Goal: Communication & Community: Answer question/provide support

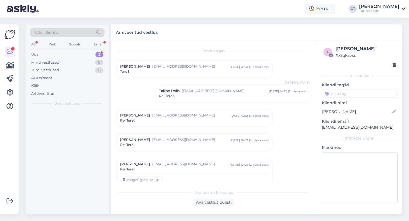
scroll to position [356, 0]
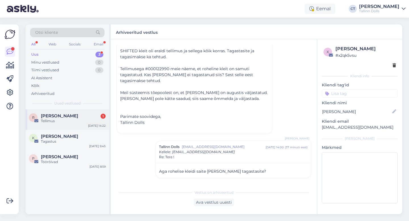
click at [58, 116] on span "[PERSON_NAME]" at bounding box center [59, 115] width 37 height 5
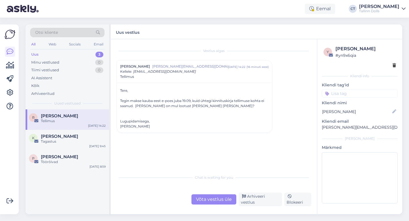
click at [216, 196] on div "Võta vestlus üle" at bounding box center [213, 199] width 45 height 10
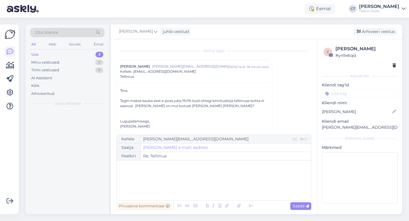
scroll to position [7, 0]
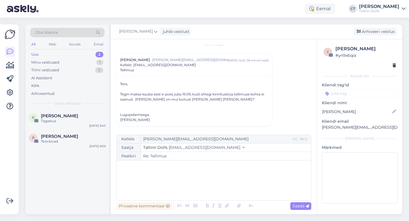
click at [216, 191] on div "﻿" at bounding box center [214, 180] width 189 height 34
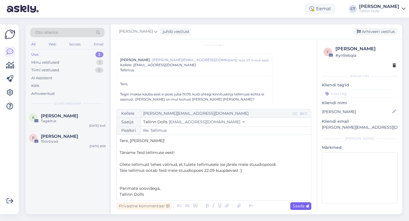
click at [298, 207] on span "Saada" at bounding box center [301, 205] width 16 height 5
type input "Re: Re: Tellimus"
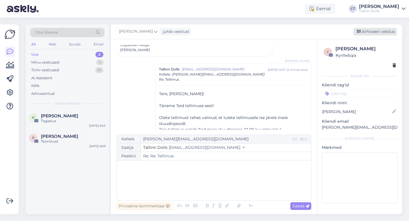
click at [380, 32] on div "Arhiveeri vestlus" at bounding box center [375, 32] width 44 height 8
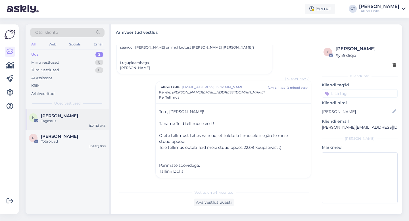
click at [79, 116] on div "[PERSON_NAME]" at bounding box center [73, 115] width 65 height 5
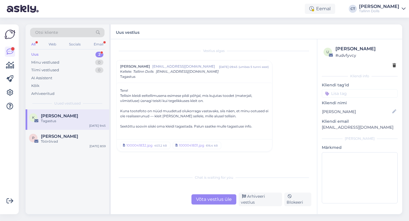
click at [53, 51] on div "Uus 2" at bounding box center [67, 55] width 74 height 8
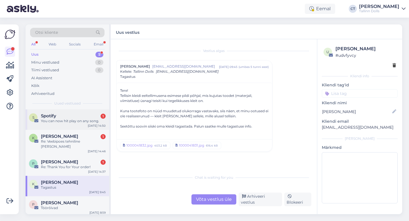
click at [59, 126] on div "S Spotify 1 You can now hit play on any song. [DATE] 14:50" at bounding box center [67, 119] width 83 height 20
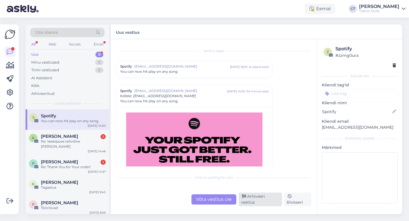
click at [249, 203] on div "Arhiveeri vestlus" at bounding box center [260, 200] width 43 height 14
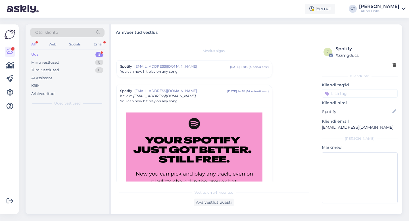
scroll to position [40, 0]
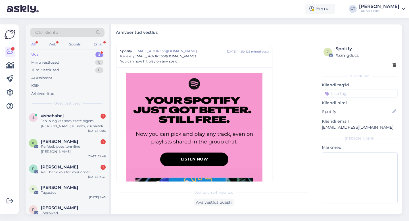
click at [38, 54] on div "Uus" at bounding box center [34, 55] width 7 height 6
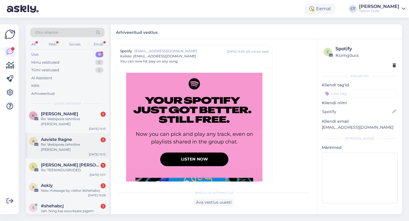
scroll to position [4, 0]
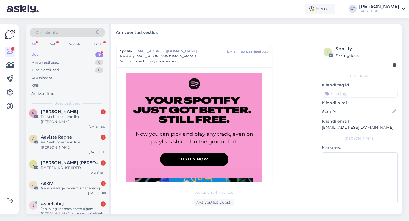
click at [74, 108] on div "Otsi kliente All Web Socials Email Uus 9 Minu vestlused 0 Tiimi vestlused 0 AI …" at bounding box center [67, 66] width 83 height 85
click at [74, 114] on div "Re: Veebipoes tehniline [PERSON_NAME]" at bounding box center [73, 119] width 65 height 10
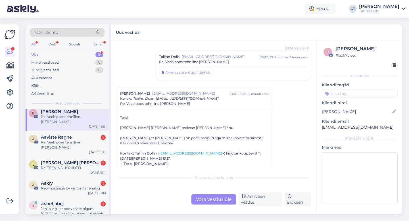
scroll to position [184, 0]
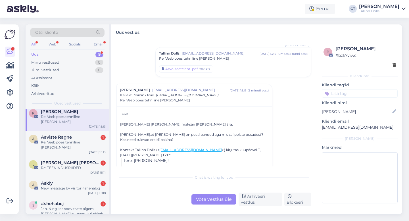
click at [208, 202] on div "Võta vestlus üle" at bounding box center [213, 199] width 45 height 10
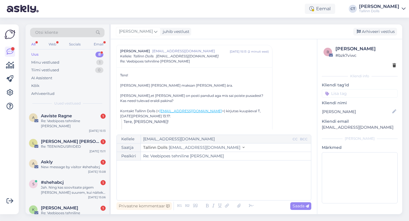
click at [211, 184] on div "﻿" at bounding box center [214, 180] width 189 height 34
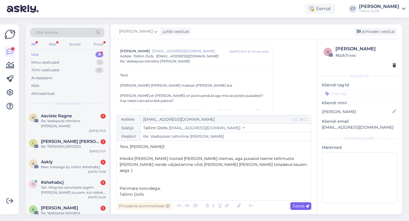
click at [306, 205] on icon at bounding box center [307, 205] width 3 height 3
type input "Re: Re: Veebipoes tehniline [PERSON_NAME]"
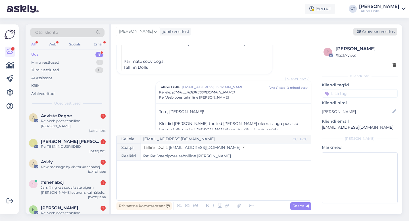
click at [373, 31] on div "Arhiveeri vestlus" at bounding box center [375, 32] width 44 height 8
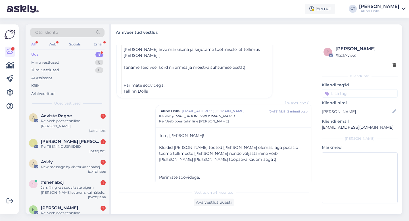
click at [62, 125] on div "A Aaviste Ragne 1 Re: Veebipoes tehniline [PERSON_NAME] [DATE] 15:13" at bounding box center [67, 122] width 83 height 26
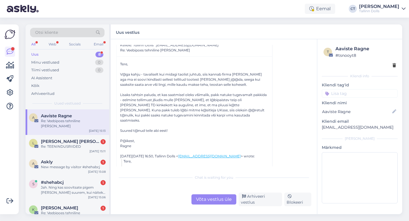
scroll to position [128, 0]
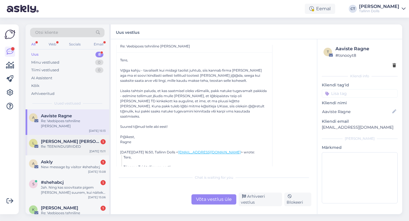
click at [73, 139] on div "[PERSON_NAME] [PERSON_NAME] 1" at bounding box center [73, 141] width 65 height 5
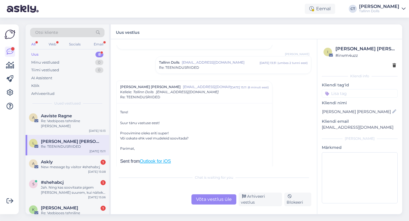
scroll to position [39, 0]
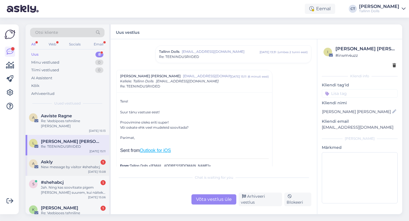
click at [65, 164] on div "New message by visitor #shehabcj" at bounding box center [73, 166] width 65 height 5
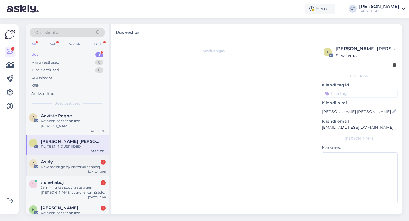
scroll to position [0, 0]
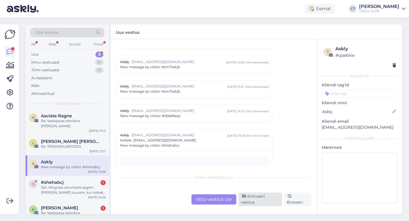
click at [261, 201] on div "Arhiveeri vestlus" at bounding box center [260, 200] width 43 height 14
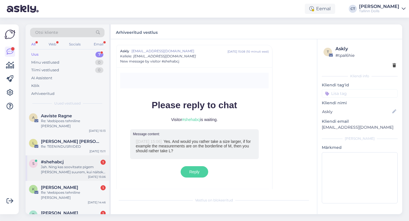
click at [74, 164] on div "Jah. Ning kas soovitsate pigem [PERSON_NAME] suurem, kui näiteks mõõtudelt on M…" at bounding box center [73, 169] width 65 height 10
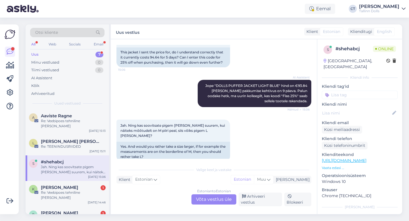
scroll to position [163, 0]
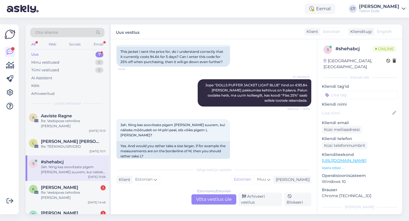
click at [216, 202] on div "Estonian to Estonian Võta vestlus üle" at bounding box center [213, 199] width 45 height 10
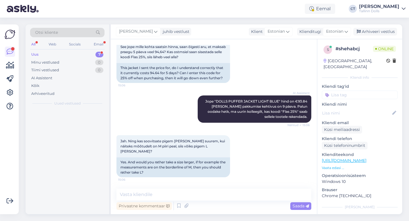
scroll to position [142, 0]
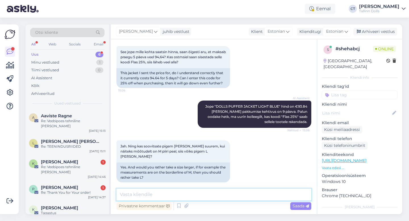
click at [217, 197] on textarea at bounding box center [213, 195] width 195 height 12
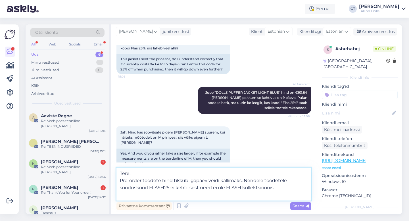
scroll to position [163, 0]
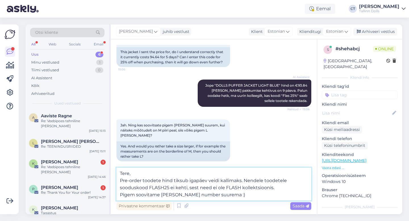
type textarea "Tere, Pre-order toodete hind tiksub igapäev veidi kallimaks. Nendele toodetele …"
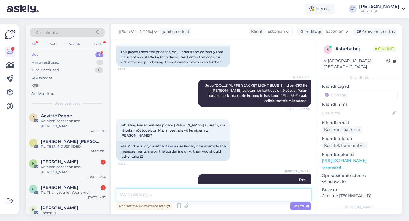
scroll to position [187, 0]
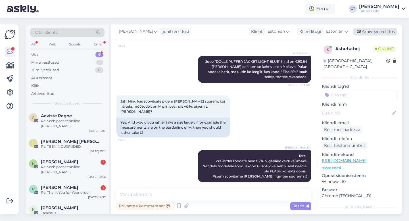
click at [380, 31] on div "Arhiveeri vestlus" at bounding box center [375, 32] width 44 height 8
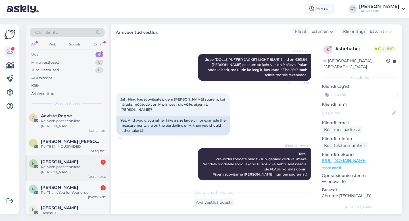
click at [72, 166] on div "K Kätlin Variksaar 1 Re: Veebipoes tehniline [PERSON_NAME] [DATE] 14:46" at bounding box center [67, 168] width 83 height 26
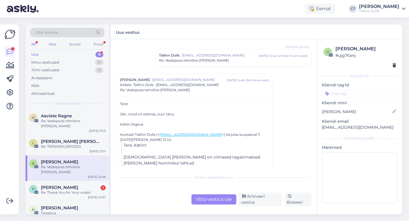
scroll to position [293, 0]
click at [201, 57] on span "Re: Veebipoes tehniline [PERSON_NAME]" at bounding box center [194, 59] width 70 height 5
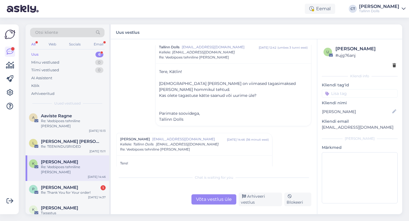
scroll to position [299, 0]
click at [209, 201] on div "Võta vestlus üle" at bounding box center [213, 199] width 45 height 10
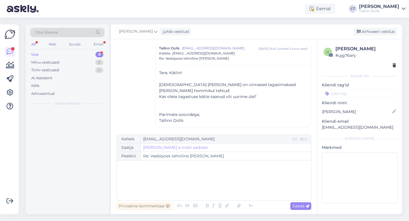
scroll to position [382, 0]
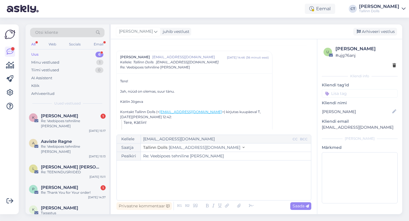
click at [208, 184] on div "﻿" at bounding box center [214, 180] width 189 height 34
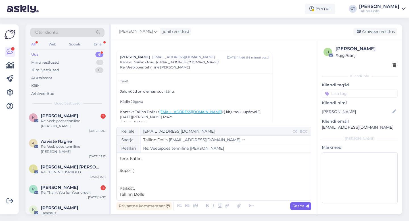
click at [297, 208] on span "Saada" at bounding box center [301, 205] width 16 height 5
type input "Re: Re: Veebipoes tehniline [PERSON_NAME]"
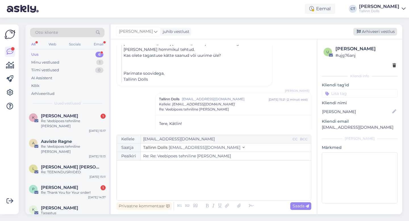
click at [382, 33] on div "Arhiveeri vestlus" at bounding box center [375, 32] width 44 height 8
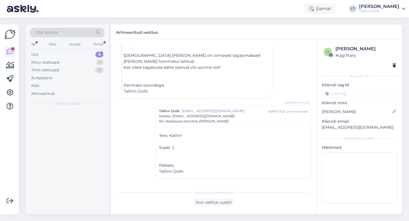
scroll to position [449, 0]
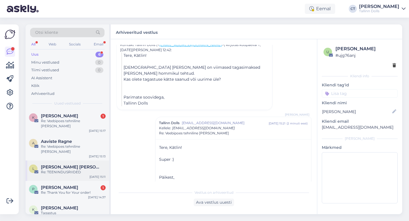
click at [64, 164] on span "[PERSON_NAME] [PERSON_NAME]" at bounding box center [70, 166] width 59 height 5
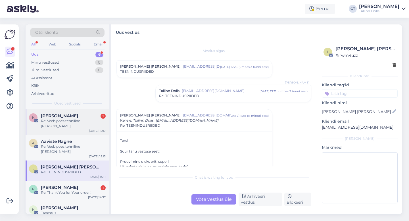
click at [66, 123] on div "Re: Veebipoes tehniline [PERSON_NAME]" at bounding box center [73, 123] width 65 height 10
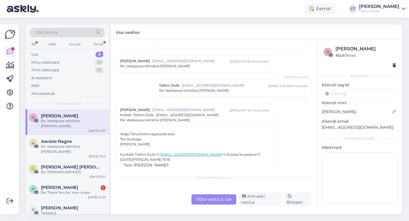
scroll to position [213, 0]
click at [169, 141] on div "Tervitustega" at bounding box center [194, 138] width 149 height 5
click at [195, 88] on span "Re: Veebipoes tehniline [PERSON_NAME]" at bounding box center [194, 90] width 70 height 5
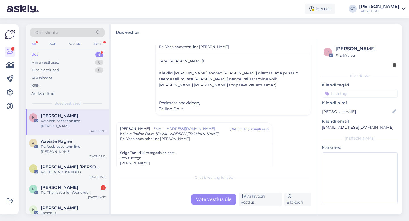
scroll to position [270, 0]
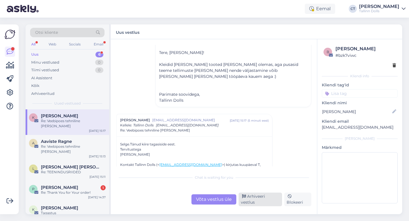
click at [259, 197] on div "Arhiveeri vestlus" at bounding box center [260, 200] width 43 height 14
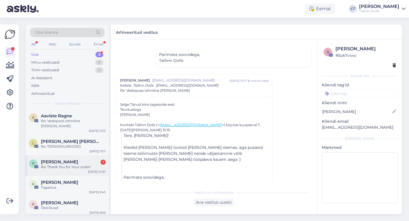
click at [70, 159] on span "[PERSON_NAME]" at bounding box center [59, 161] width 37 height 5
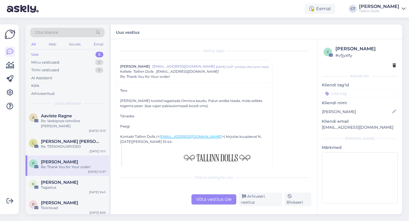
scroll to position [7, 0]
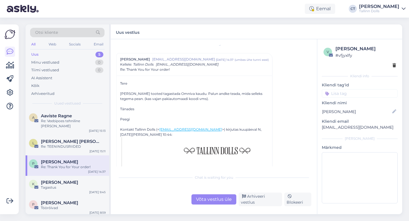
click at [47, 53] on div "Uus 5" at bounding box center [67, 55] width 74 height 8
click at [71, 116] on span "Aaviste Ragne" at bounding box center [56, 115] width 31 height 5
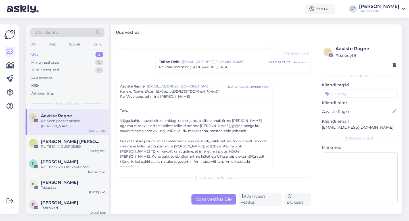
scroll to position [98, 0]
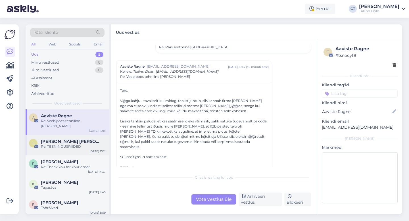
click at [69, 144] on div "Re: TEENINDUSRIIDED" at bounding box center [73, 146] width 65 height 5
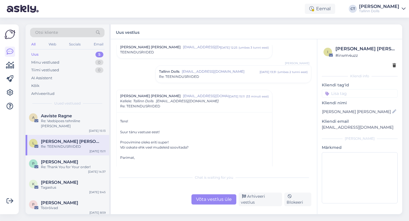
scroll to position [24, 0]
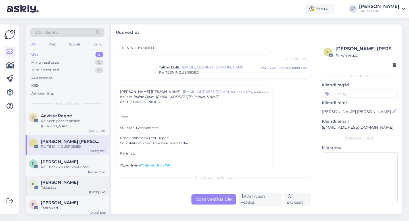
click at [52, 176] on div "K [PERSON_NAME] Tagastus [DATE] 9:45" at bounding box center [67, 186] width 83 height 20
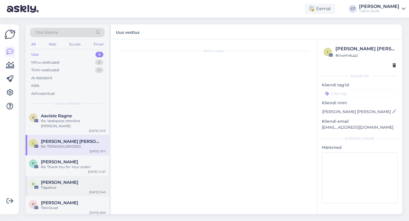
scroll to position [0, 0]
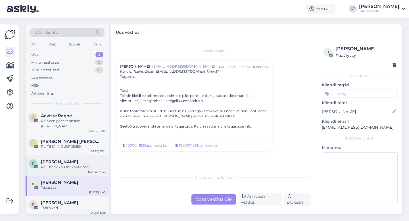
click at [58, 164] on div "Re: Thank You for Your order!" at bounding box center [73, 166] width 65 height 5
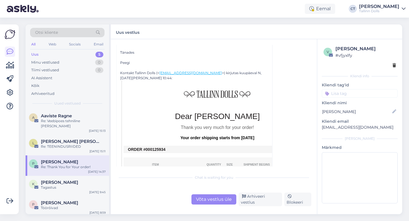
scroll to position [135, 0]
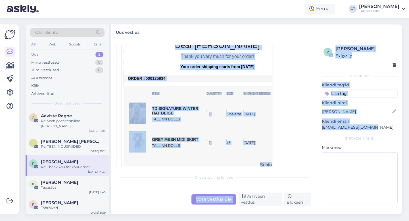
drag, startPoint x: 373, startPoint y: 128, endPoint x: 314, endPoint y: 127, distance: 58.8
click at [314, 127] on div "Vestlus algas Peegi Kaibald [EMAIL_ADDRESS][DOMAIN_NAME] [DATE] 14:37 ( umbes ü…" at bounding box center [256, 126] width 291 height 175
click at [328, 139] on div "[PERSON_NAME]" at bounding box center [360, 138] width 76 height 5
click at [372, 125] on p "[EMAIL_ADDRESS][DOMAIN_NAME]" at bounding box center [360, 127] width 76 height 6
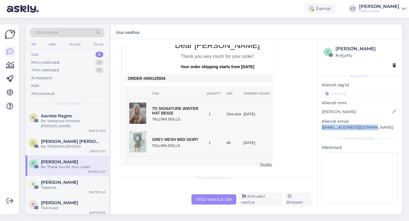
drag, startPoint x: 375, startPoint y: 128, endPoint x: 320, endPoint y: 128, distance: 54.8
click at [320, 128] on div "v [PERSON_NAME] # vfjyxlfy Kliendi info Kliendi tag'id Kliendi nimi [PERSON_NAM…" at bounding box center [359, 125] width 85 height 173
copy p "[EMAIL_ADDRESS][DOMAIN_NAME]"
click at [224, 201] on div "Võta vestlus üle" at bounding box center [213, 199] width 45 height 10
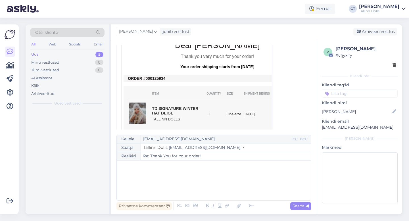
scroll to position [15, 0]
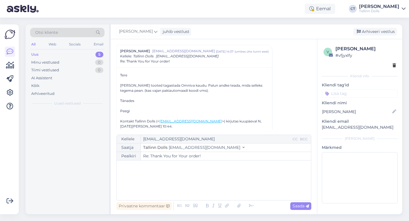
click at [223, 183] on div "﻿" at bounding box center [214, 180] width 189 height 34
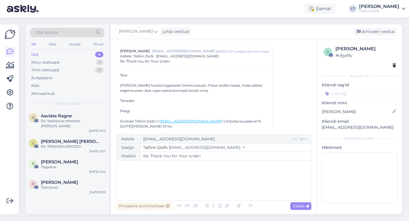
click at [227, 176] on div "﻿" at bounding box center [214, 180] width 189 height 34
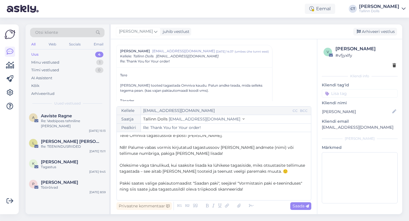
scroll to position [0, 0]
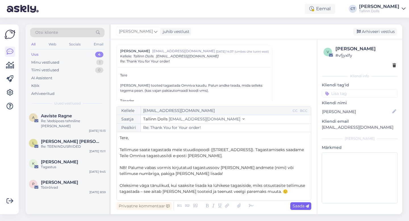
click at [296, 206] on span "Saada" at bounding box center [301, 205] width 16 height 5
type input "Re: Re: Thank You for Your order!"
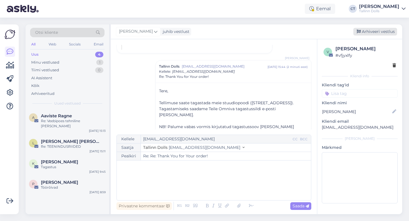
click at [370, 34] on div "Arhiveeri vestlus" at bounding box center [375, 32] width 44 height 8
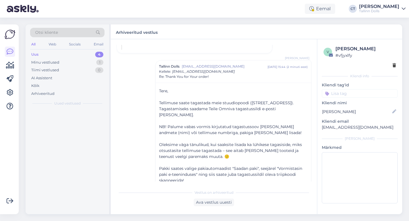
scroll to position [408, 0]
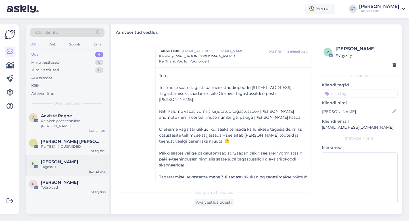
click at [51, 164] on div "Tagastus" at bounding box center [73, 166] width 65 height 5
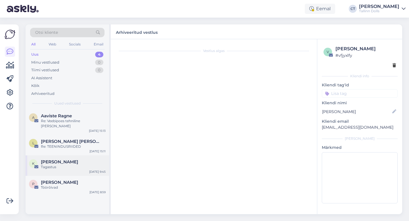
scroll to position [0, 0]
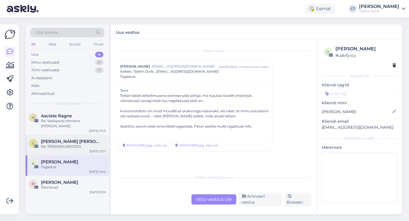
click at [53, 147] on div "L [PERSON_NAME] [PERSON_NAME] Re: TEENINDUSRIIDED [DATE] 15:11" at bounding box center [67, 145] width 83 height 20
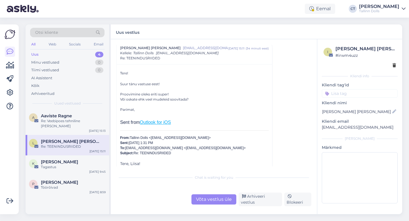
scroll to position [63, 0]
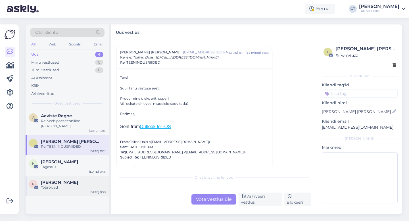
click at [72, 185] on div "P [PERSON_NAME] Töörõivad [DATE] 8:59" at bounding box center [67, 186] width 83 height 20
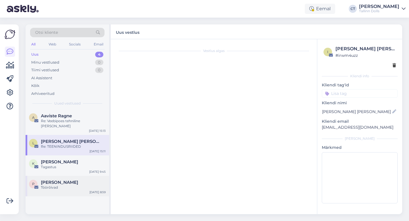
scroll to position [0, 0]
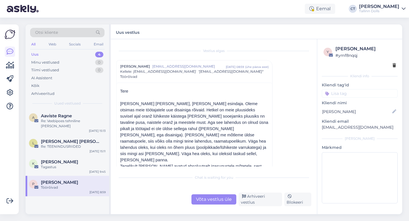
click at [76, 108] on div "Otsi kliente All Web Socials Email Uus 4 Minu vestlused 0 Tiimi vestlused 0 AI …" at bounding box center [67, 66] width 83 height 85
click at [76, 118] on div "Re: Veebipoes tehniline [PERSON_NAME]" at bounding box center [73, 123] width 65 height 10
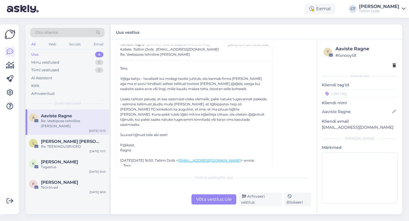
scroll to position [122, 0]
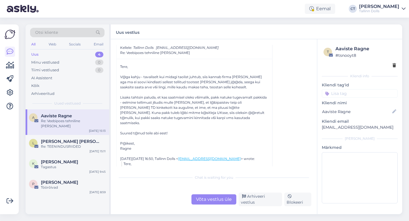
click at [206, 201] on div "Võta vestlus üle" at bounding box center [213, 199] width 45 height 10
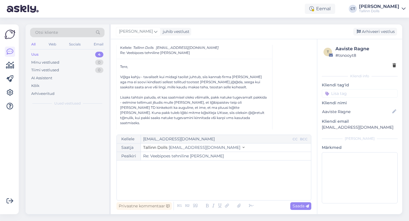
scroll to position [113, 0]
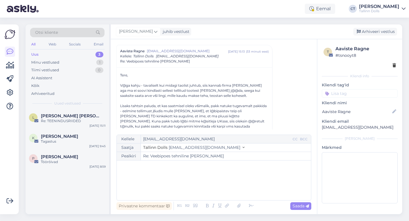
click at [205, 183] on div "﻿" at bounding box center [214, 180] width 189 height 34
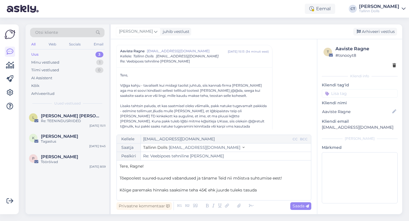
click at [261, 190] on p "Kõige paremaks hinnaks saaksime teha 45€ ehk juurde tuleks tasuda" at bounding box center [214, 190] width 189 height 6
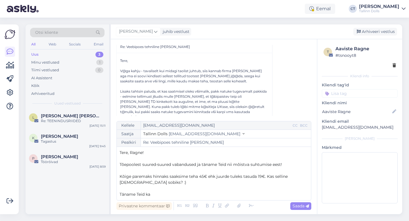
scroll to position [128, 0]
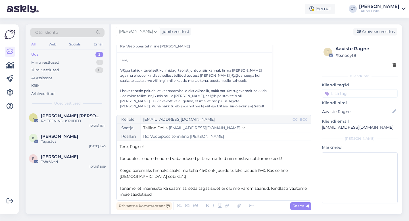
click at [290, 189] on span "Täname, et mainiseta ka saatmist, seda tagasisidet ei ole me varem saanud. Kind…" at bounding box center [214, 191] width 188 height 11
click at [215, 191] on p "Täname, et mainiseta ka saatmist, seda tagasisidet ei ole me varem saanud. Vaat…" at bounding box center [214, 191] width 189 height 12
click at [202, 198] on div "Kellele [EMAIL_ADDRESS][DOMAIN_NAME] CC BCC Saatja Tallinn Dolls [EMAIL_ADDRESS…" at bounding box center [213, 157] width 195 height 85
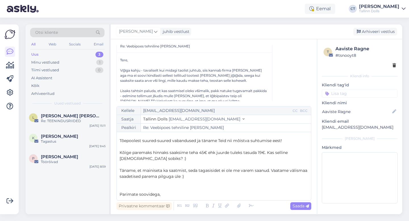
scroll to position [15, 0]
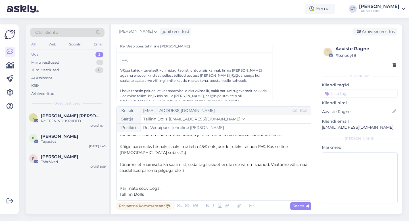
click at [189, 170] on p "Täname, et mainiseta ka saatmist, seda tagasisidet ei ole me varem saanud. Vaat…" at bounding box center [214, 168] width 189 height 12
click at [296, 205] on span "Saada" at bounding box center [301, 205] width 16 height 5
type input "Re: Re: Veebipoes tehniline [PERSON_NAME]"
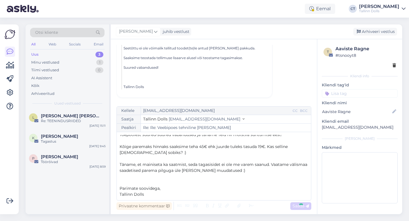
scroll to position [0, 0]
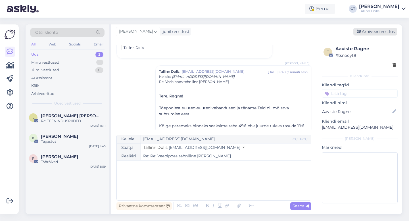
click at [381, 33] on div "Arhiveeri vestlus" at bounding box center [375, 32] width 44 height 8
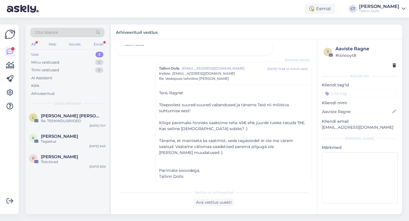
click at [54, 51] on div "Uus 3" at bounding box center [67, 55] width 74 height 8
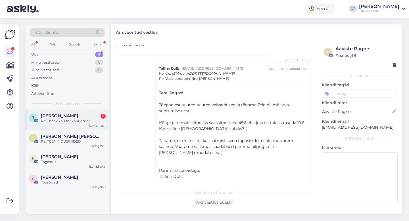
click at [63, 126] on div "T [PERSON_NAME] 1 Re: Thank You for Your order! [DATE] 15:51" at bounding box center [67, 119] width 83 height 20
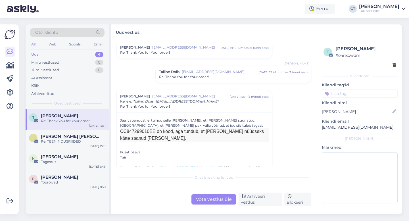
scroll to position [606, 0]
click at [210, 75] on div "Re: Thank You for Your order!" at bounding box center [233, 76] width 149 height 5
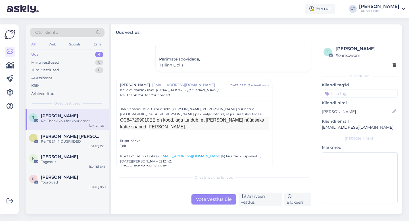
scroll to position [685, 0]
click at [209, 201] on div "Võta vestlus üle" at bounding box center [213, 199] width 45 height 10
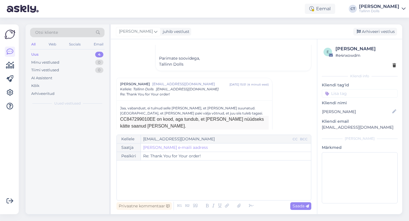
scroll to position [718, 0]
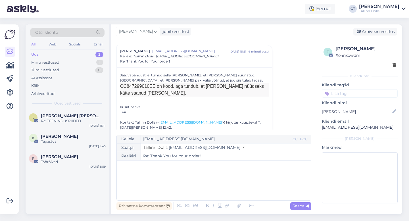
click at [205, 186] on div "﻿" at bounding box center [214, 180] width 189 height 34
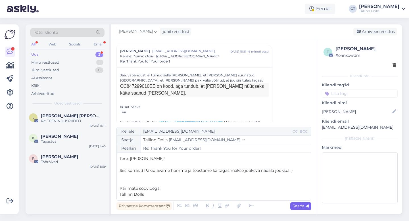
click at [303, 208] on span "Saada" at bounding box center [301, 205] width 16 height 5
type input "Re: Re: Thank You for Your order!"
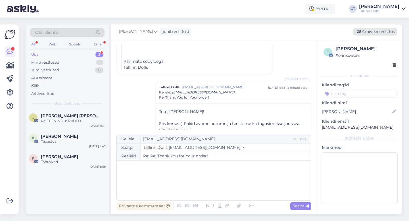
click at [386, 30] on div "Arhiveeri vestlus" at bounding box center [375, 32] width 44 height 8
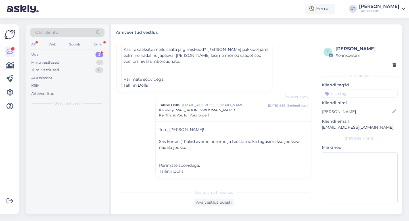
scroll to position [813, 0]
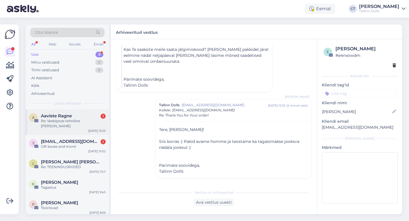
click at [53, 121] on div "Re: Veebipoes tehniline [PERSON_NAME]" at bounding box center [73, 123] width 65 height 10
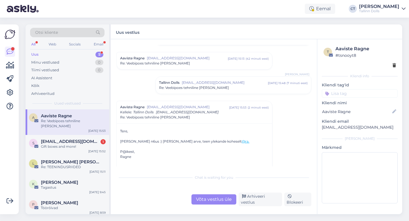
scroll to position [107, 0]
click at [53, 139] on span "[EMAIL_ADDRESS][DOMAIN_NAME]" at bounding box center [70, 141] width 59 height 5
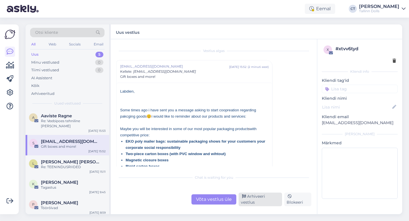
click at [251, 198] on div "Arhiveeri vestlus" at bounding box center [260, 200] width 43 height 14
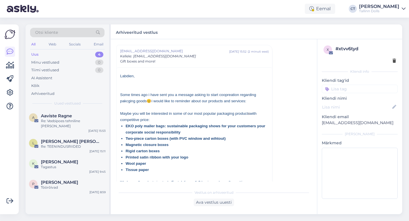
click at [65, 114] on span "Aaviste Ragne" at bounding box center [56, 115] width 31 height 5
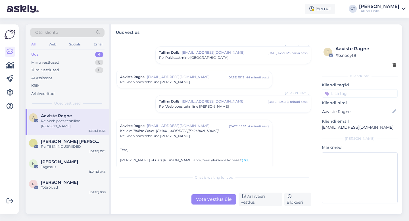
click at [189, 79] on span "[EMAIL_ADDRESS][DOMAIN_NAME]" at bounding box center [187, 76] width 81 height 5
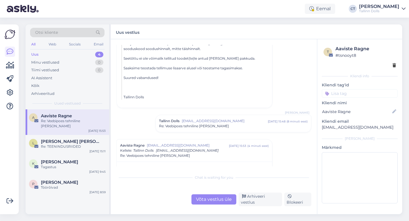
click at [210, 124] on div "Re: Veebipoes tehniline [PERSON_NAME]" at bounding box center [233, 126] width 149 height 5
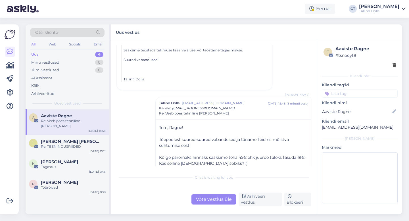
scroll to position [279, 0]
click at [209, 191] on div "Chat is waiting for you Võta vestlus üle Arhiveeri vestlus Blokeeri" at bounding box center [213, 189] width 195 height 35
click at [210, 203] on div "Võta vestlus üle" at bounding box center [213, 199] width 45 height 10
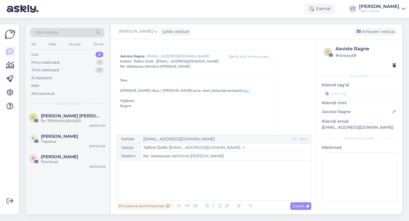
click at [210, 190] on div "﻿" at bounding box center [214, 180] width 189 height 34
click at [237, 206] on icon at bounding box center [238, 206] width 7 height 8
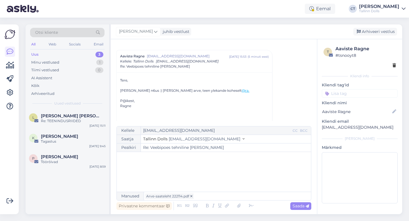
click at [245, 174] on div "﻿" at bounding box center [214, 172] width 189 height 34
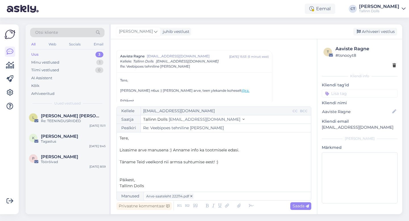
click at [137, 150] on span "Lisasime arve manusena :) Anname info ka tootmisele edasi." at bounding box center [180, 149] width 120 height 5
click at [236, 165] on p "﻿" at bounding box center [214, 168] width 189 height 6
click at [299, 203] on span "Saada" at bounding box center [301, 205] width 16 height 5
type input "Re: Veebipoes tehniline [PERSON_NAME]"
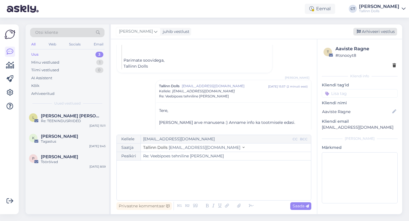
click at [371, 34] on div "Arhiveeri vestlus" at bounding box center [375, 32] width 44 height 8
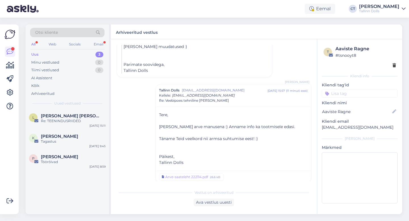
scroll to position [662, 0]
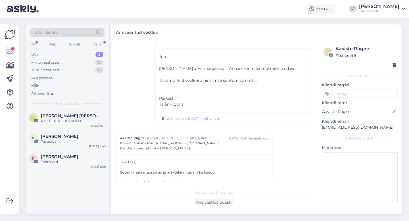
click at [48, 54] on div "Uus 3" at bounding box center [67, 55] width 74 height 8
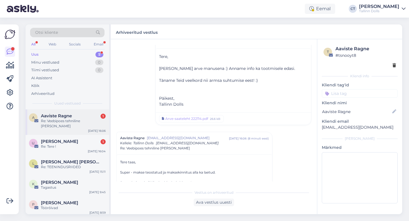
click at [64, 121] on div "Re: Veebipoes tehniline [PERSON_NAME]" at bounding box center [73, 123] width 65 height 10
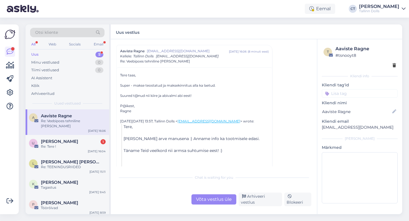
scroll to position [231, 0]
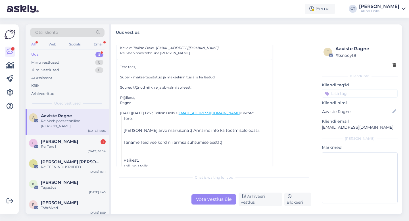
click at [206, 199] on div "Võta vestlus üle" at bounding box center [213, 199] width 45 height 10
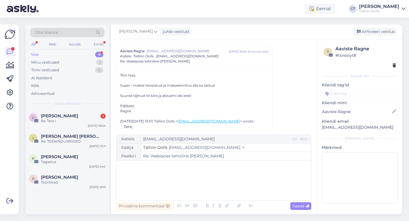
click at [206, 193] on div "﻿" at bounding box center [214, 180] width 189 height 34
click at [61, 123] on div "Re: Tere !" at bounding box center [73, 120] width 65 height 5
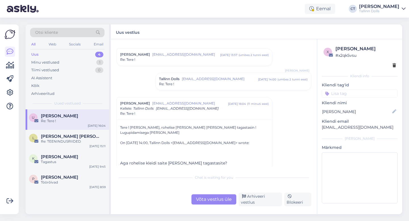
scroll to position [269, 0]
click at [201, 199] on div "Võta vestlus üle" at bounding box center [213, 199] width 45 height 10
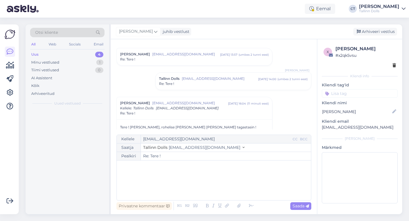
scroll to position [317, 0]
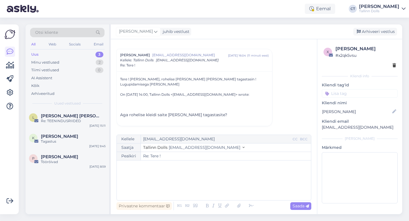
click at [199, 188] on div "﻿" at bounding box center [214, 180] width 189 height 34
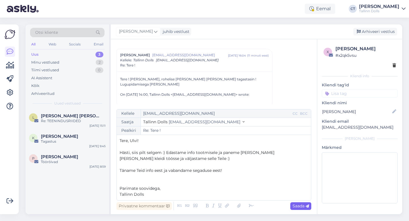
click at [299, 205] on span "Saada" at bounding box center [301, 205] width 16 height 5
type input "Re: Re: Tere !"
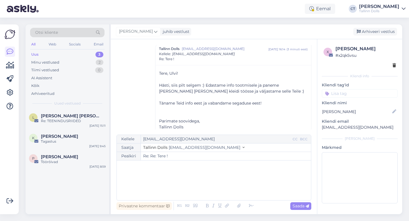
scroll to position [412, 0]
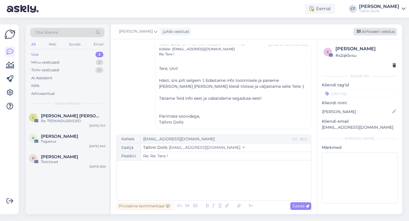
click at [383, 31] on div "Arhiveeri vestlus" at bounding box center [375, 32] width 44 height 8
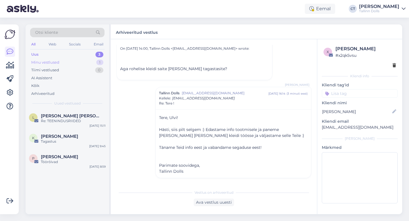
click at [50, 60] on div "Minu vestlused" at bounding box center [45, 63] width 28 height 6
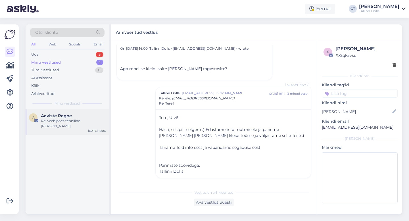
click at [63, 129] on div "A Aaviste Ragne Re: Veebipoes tehniline [PERSON_NAME] [DATE] 16:06" at bounding box center [67, 122] width 83 height 26
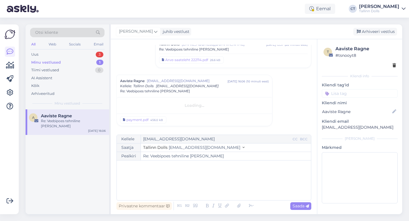
scroll to position [193, 0]
click at [187, 170] on div "﻿" at bounding box center [214, 180] width 189 height 34
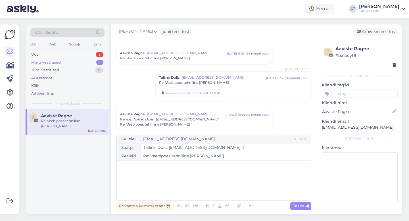
click at [210, 75] on span "[EMAIL_ADDRESS][DOMAIN_NAME]" at bounding box center [224, 77] width 84 height 5
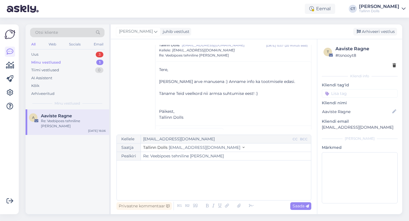
scroll to position [193, 0]
click at [49, 54] on div "Uus 3" at bounding box center [67, 55] width 74 height 8
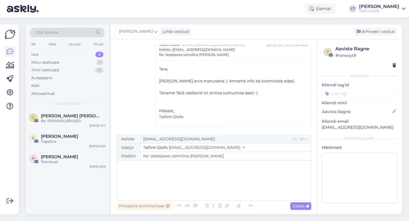
click at [191, 191] on div "﻿" at bounding box center [214, 180] width 189 height 34
click at [375, 33] on div "Arhiveeri vestlus" at bounding box center [375, 32] width 44 height 8
